Goal: Transaction & Acquisition: Purchase product/service

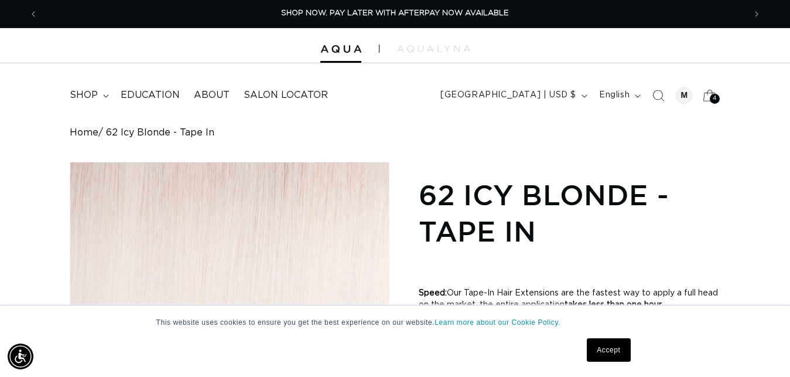
click at [708, 101] on icon at bounding box center [710, 95] width 13 height 11
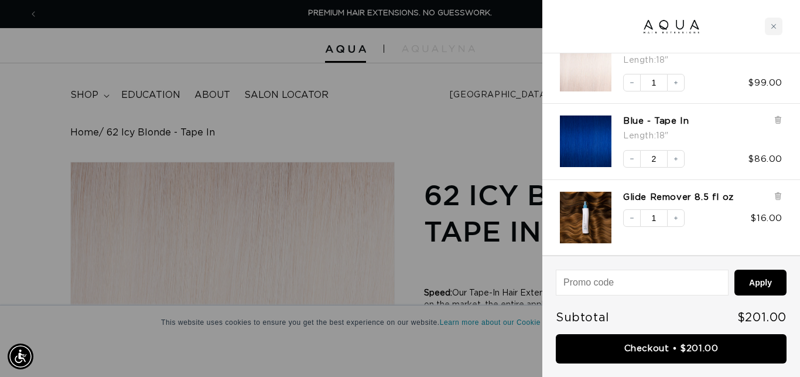
click at [429, 129] on div at bounding box center [400, 188] width 800 height 377
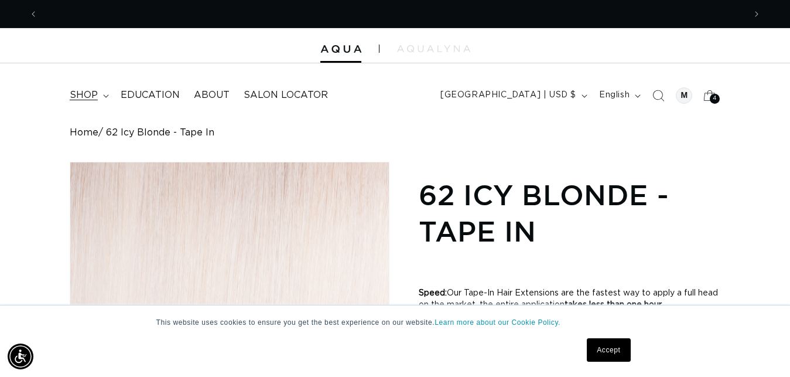
scroll to position [0, 707]
click at [92, 96] on span "shop" at bounding box center [84, 95] width 28 height 12
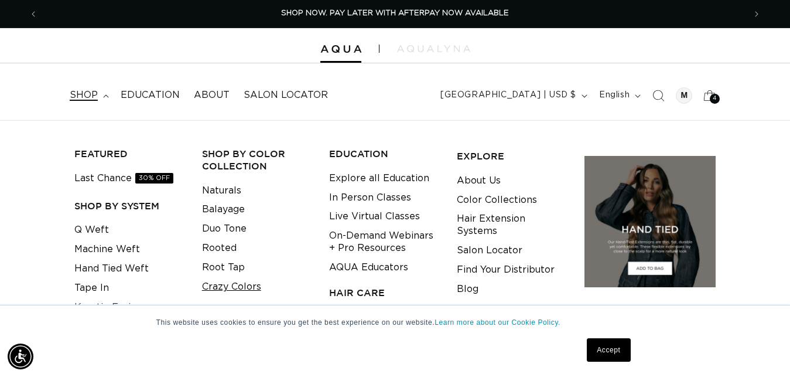
click at [234, 289] on link "Crazy Colors" at bounding box center [231, 286] width 59 height 19
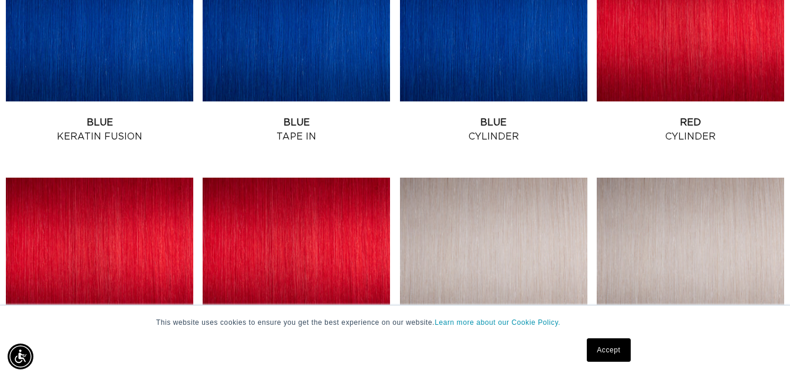
scroll to position [0, 1414]
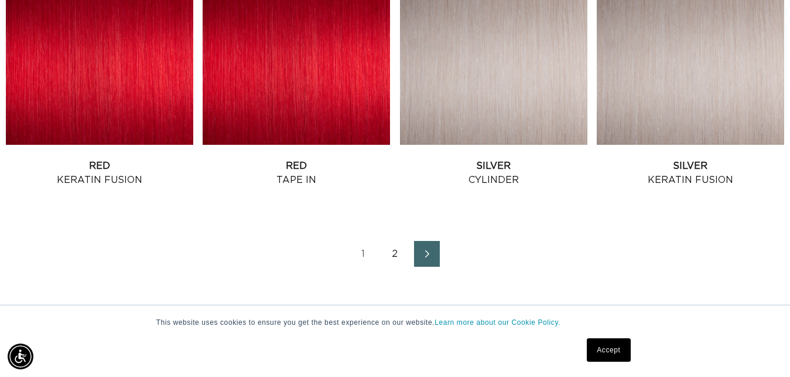
click at [428, 252] on icon "Next page" at bounding box center [427, 254] width 15 height 8
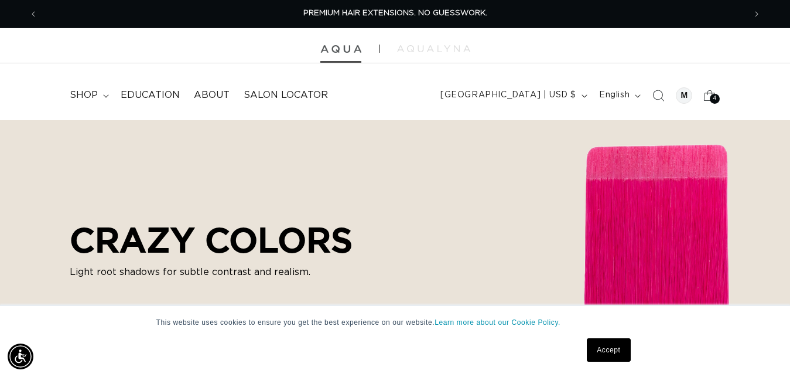
click at [335, 50] on img at bounding box center [340, 49] width 41 height 8
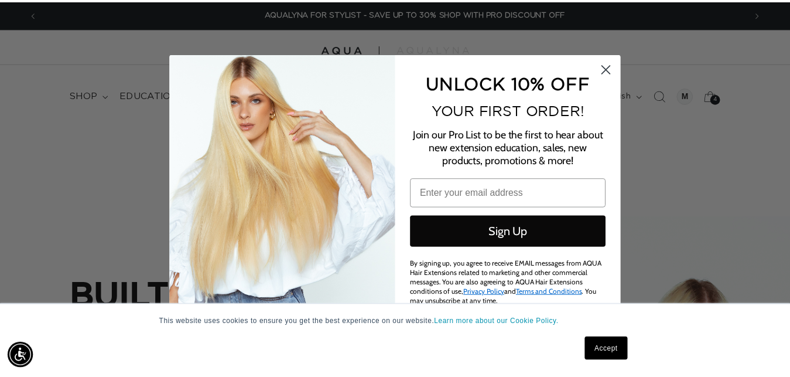
scroll to position [0, 1434]
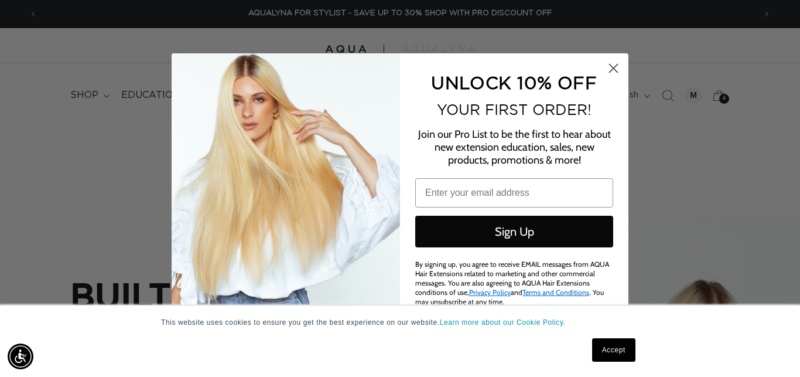
click at [610, 66] on circle "Close dialog" at bounding box center [613, 68] width 19 height 19
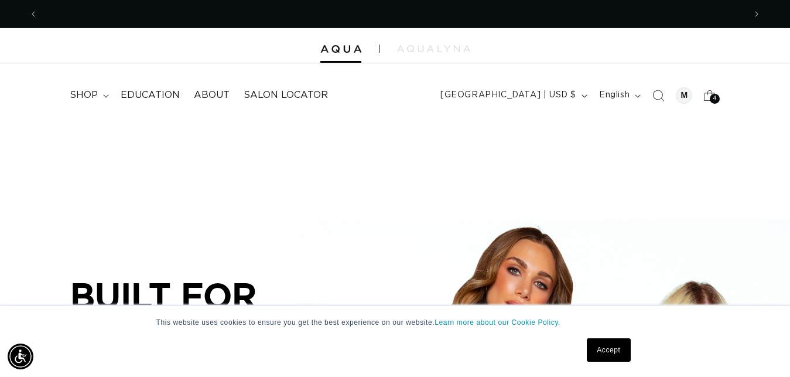
scroll to position [0, 707]
